Goal: Information Seeking & Learning: Check status

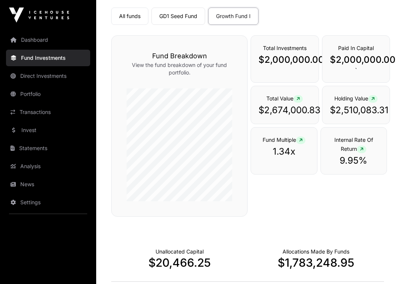
scroll to position [37, 0]
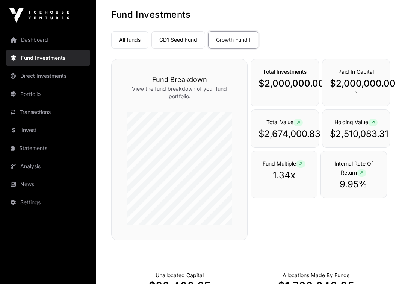
click at [356, 135] on p "$2,510,083.31" at bounding box center [356, 134] width 53 height 12
click at [374, 123] on icon at bounding box center [372, 122] width 3 height 5
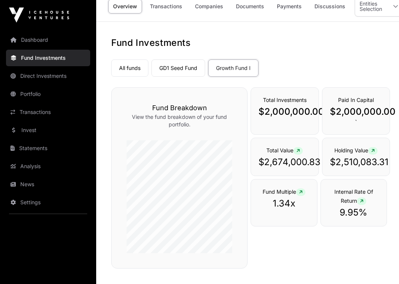
scroll to position [0, 0]
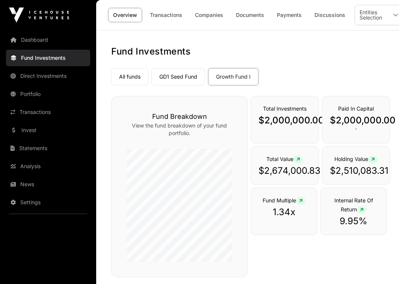
click at [31, 96] on link "Portfolio" at bounding box center [48, 94] width 84 height 17
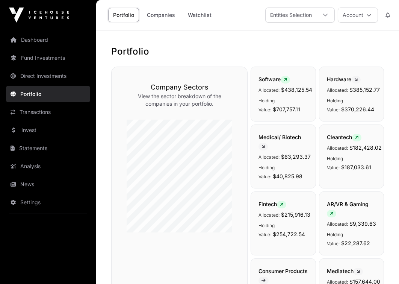
click at [325, 17] on icon at bounding box center [325, 14] width 5 height 5
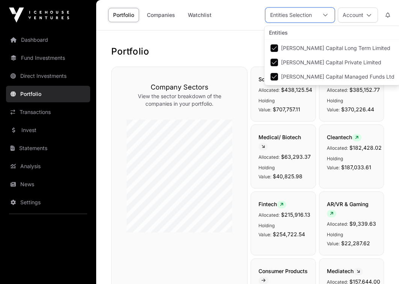
scroll to position [8, 5]
click at [325, 17] on icon at bounding box center [325, 14] width 5 height 5
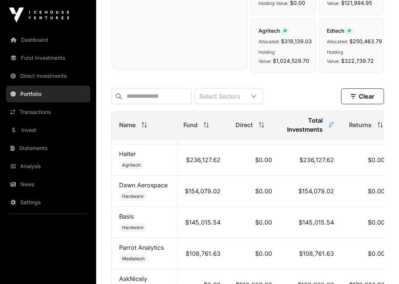
scroll to position [0, 0]
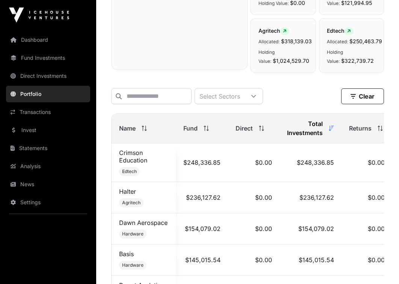
click at [29, 163] on link "Analysis" at bounding box center [48, 166] width 84 height 17
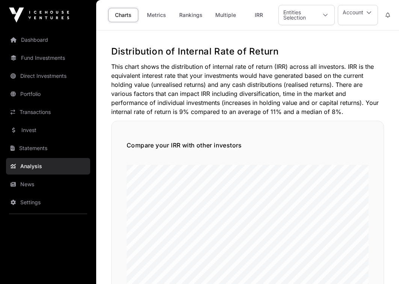
click at [33, 38] on link "Dashboard" at bounding box center [48, 40] width 84 height 17
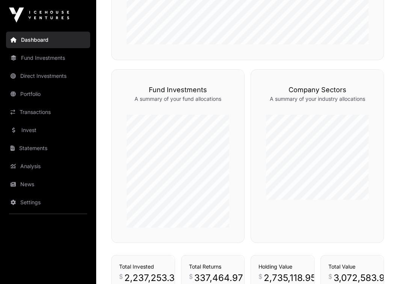
scroll to position [359, 0]
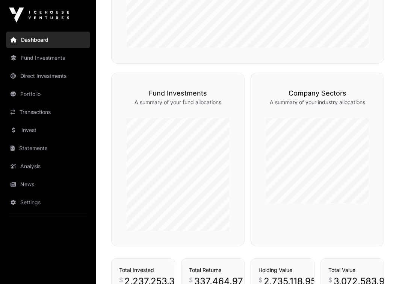
click at [37, 57] on link "Fund Investments" at bounding box center [48, 58] width 84 height 17
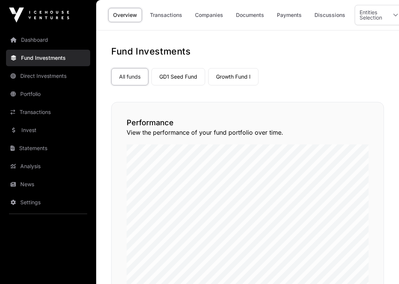
click at [233, 73] on link "Growth Fund I" at bounding box center [233, 76] width 50 height 17
